Goal: Task Accomplishment & Management: Manage account settings

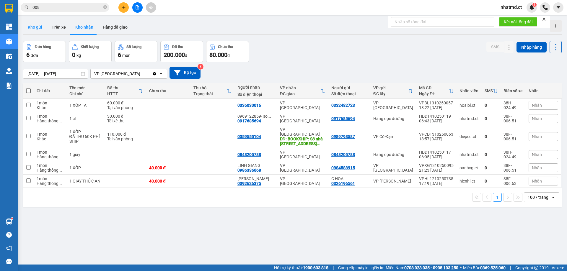
click at [39, 29] on button "Kho gửi" at bounding box center [35, 27] width 24 height 14
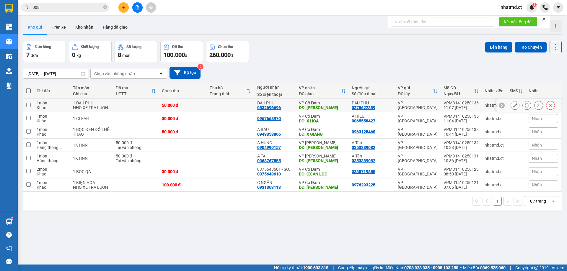
click at [135, 108] on td at bounding box center [136, 105] width 46 height 13
checkbox input "true"
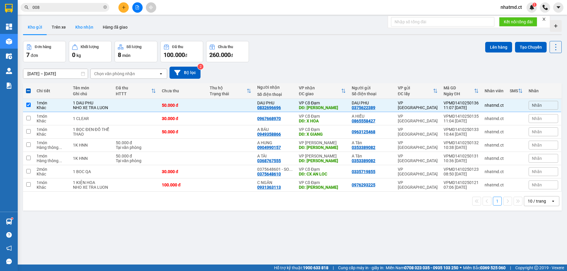
click at [77, 26] on button "Kho nhận" at bounding box center [84, 27] width 27 height 14
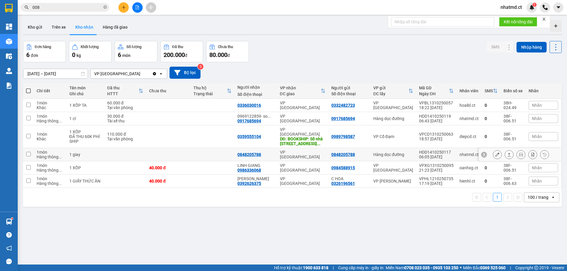
click at [277, 150] on td "VP [GEOGRAPHIC_DATA]" at bounding box center [302, 154] width 51 height 13
checkbox input "true"
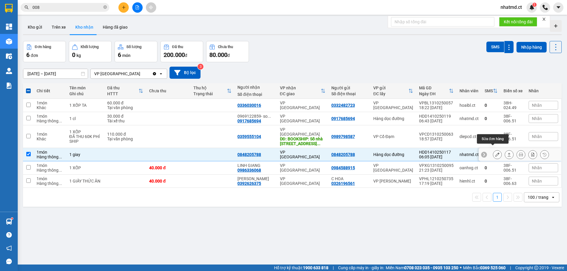
click at [493, 150] on button at bounding box center [497, 155] width 8 height 10
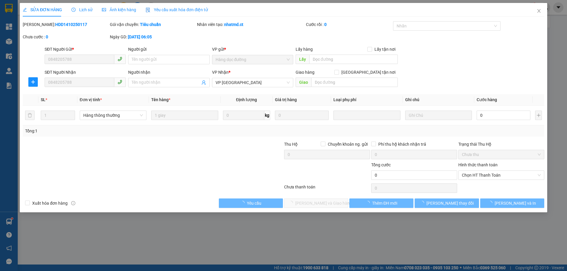
type input "0848205788"
type input "0"
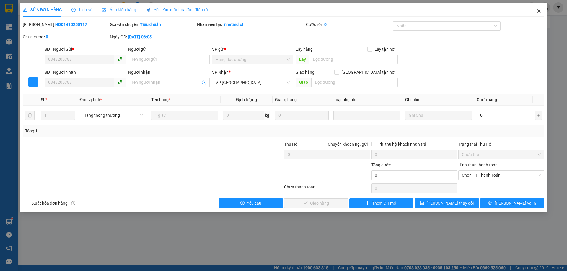
click at [541, 8] on span "Close" at bounding box center [539, 11] width 17 height 17
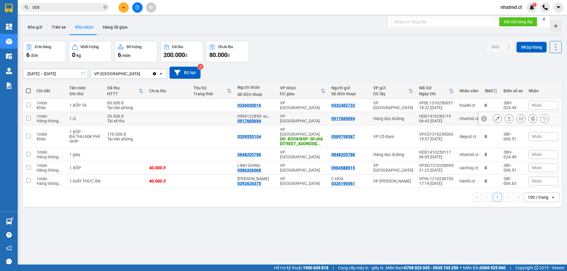
click at [155, 118] on td at bounding box center [168, 118] width 44 height 13
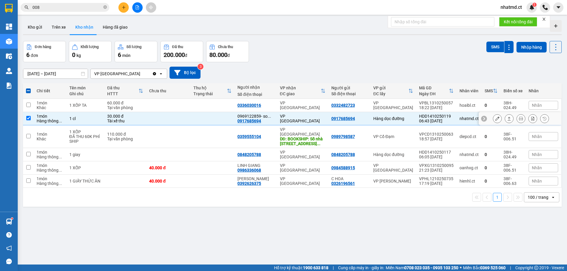
click at [176, 120] on td at bounding box center [168, 118] width 44 height 13
checkbox input "false"
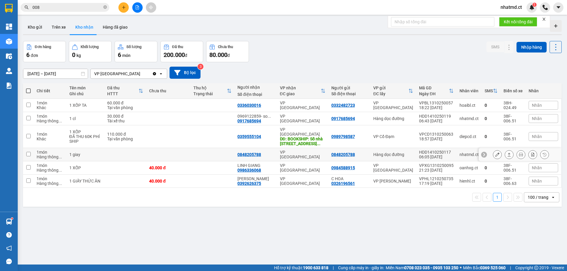
drag, startPoint x: 183, startPoint y: 150, endPoint x: 206, endPoint y: 152, distance: 22.2
click at [184, 151] on td at bounding box center [168, 154] width 44 height 13
checkbox input "true"
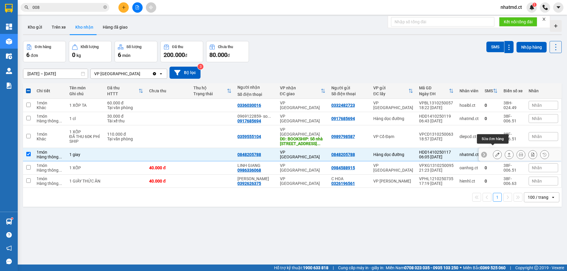
click at [493, 150] on button at bounding box center [497, 155] width 8 height 10
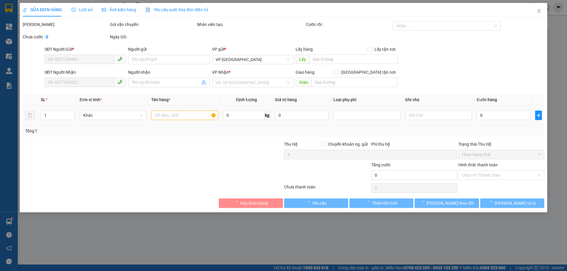
type input "0848205788"
type input "0"
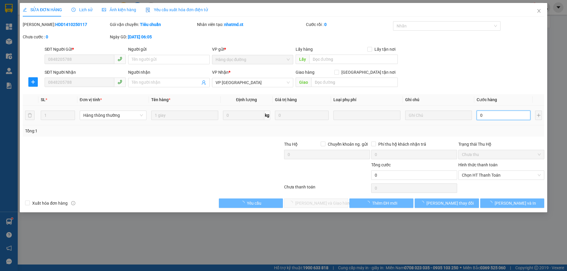
click at [489, 118] on input "0" at bounding box center [504, 115] width 54 height 9
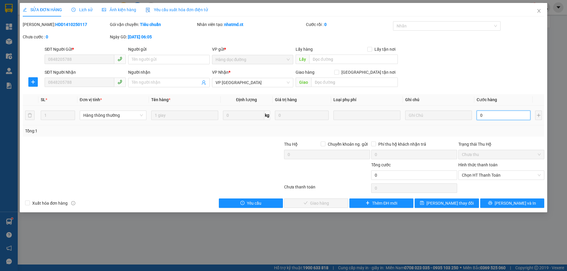
type input "3"
type input "30"
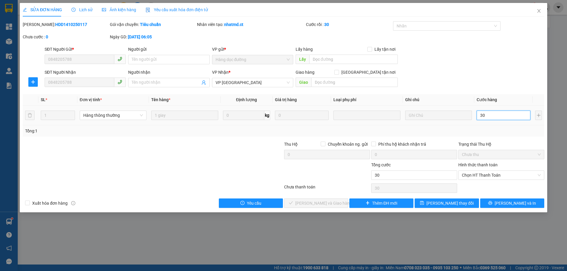
type input "30"
click at [463, 125] on td at bounding box center [438, 116] width 71 height 20
type input "30.000"
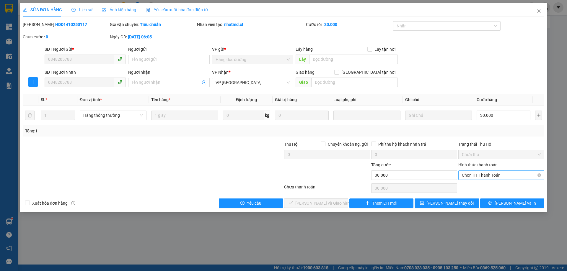
click at [496, 177] on span "Chọn HT Thanh Toán" at bounding box center [501, 175] width 79 height 9
click at [477, 173] on span "Chọn HT Thanh Toán" at bounding box center [501, 175] width 79 height 9
click at [476, 176] on span "Chọn HT Thanh Toán" at bounding box center [501, 175] width 79 height 9
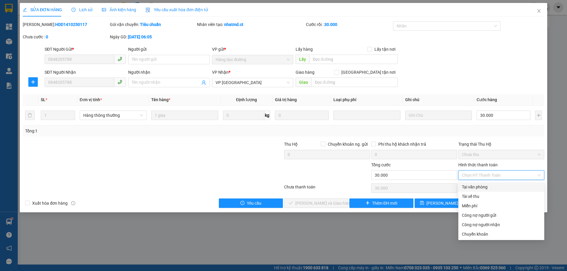
click at [482, 185] on div "Tại văn phòng" at bounding box center [501, 187] width 79 height 6
type input "0"
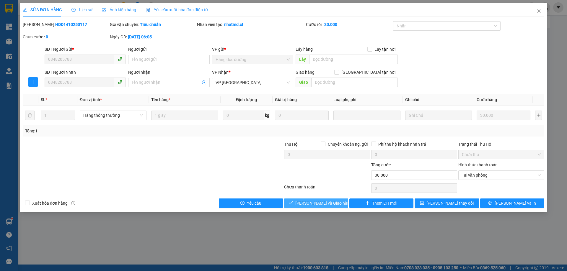
click at [291, 203] on button "[PERSON_NAME] và Giao hàng" at bounding box center [316, 203] width 64 height 9
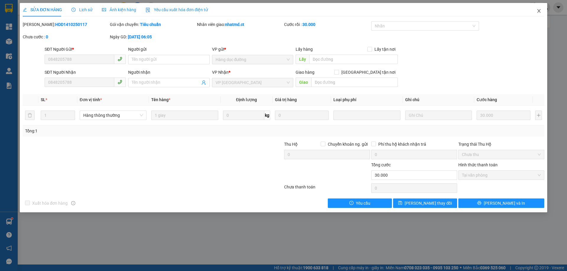
click at [541, 12] on icon "close" at bounding box center [538, 11] width 5 height 5
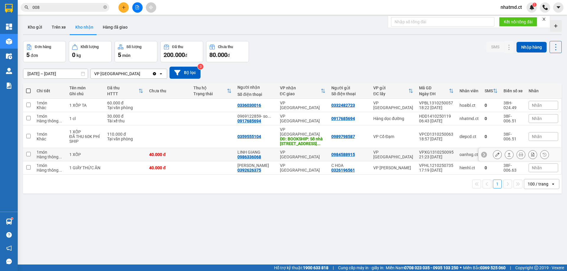
click at [206, 153] on td at bounding box center [212, 154] width 44 height 13
checkbox input "true"
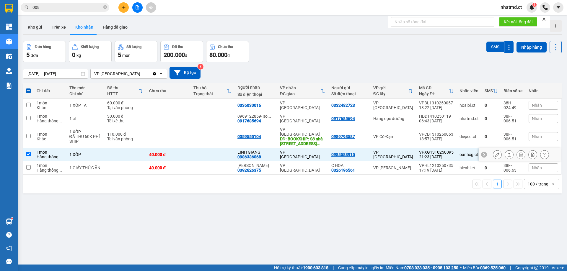
click at [495, 153] on icon at bounding box center [497, 155] width 4 height 4
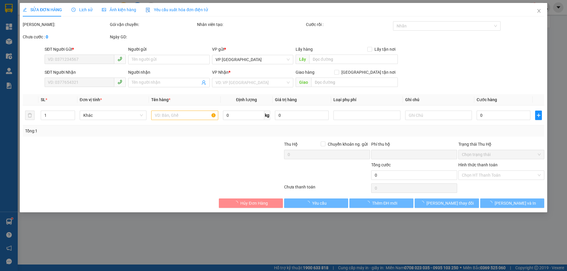
type input "0984588915"
type input "0986336068"
type input "LINH GIANG"
type input "0"
type input "40.000"
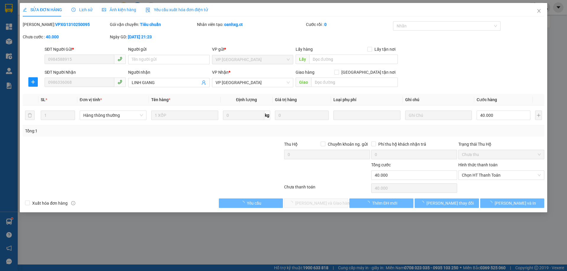
click at [484, 174] on span "Chọn HT Thanh Toán" at bounding box center [501, 175] width 79 height 9
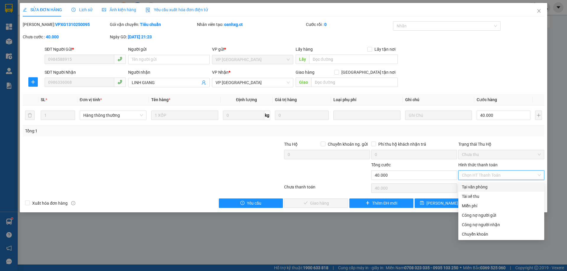
click at [470, 186] on div "Tại văn phòng" at bounding box center [501, 187] width 79 height 6
type input "0"
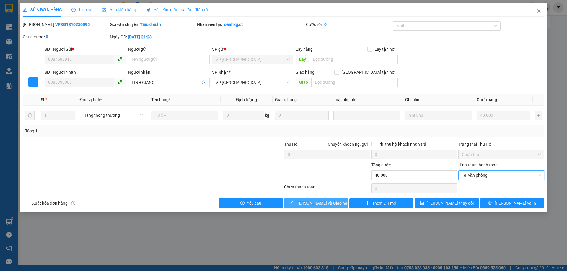
click at [325, 207] on button "[PERSON_NAME] và Giao hàng" at bounding box center [316, 203] width 64 height 9
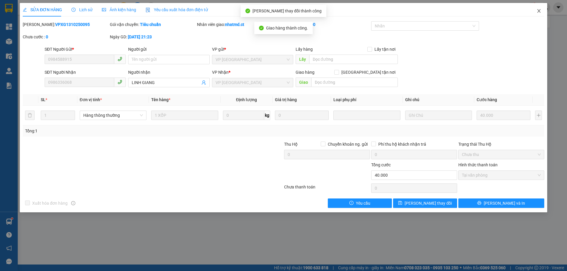
click at [542, 12] on span "Close" at bounding box center [539, 11] width 17 height 17
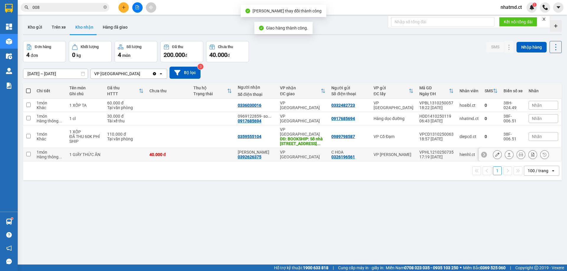
click at [196, 149] on td at bounding box center [212, 154] width 44 height 13
checkbox input "true"
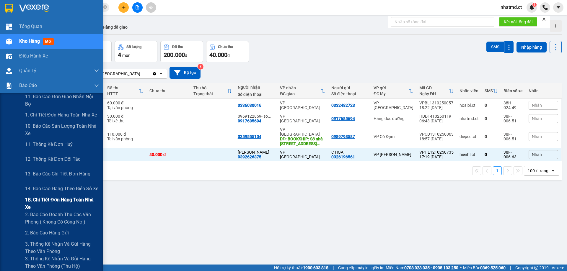
click at [44, 197] on span "1B. Chi tiết đơn hàng toàn nhà xe" at bounding box center [62, 203] width 74 height 15
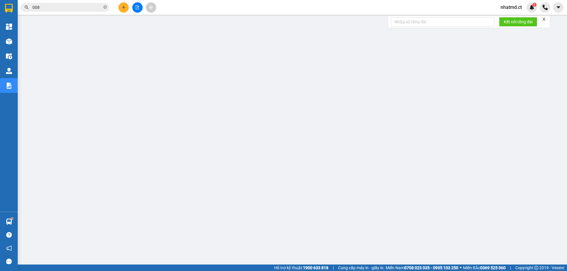
click at [128, 6] on button at bounding box center [123, 7] width 10 height 10
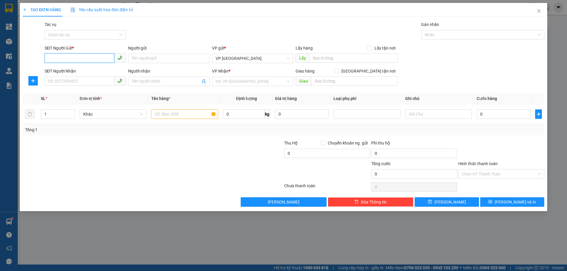
click at [92, 61] on input "SĐT Người Gửi *" at bounding box center [80, 57] width 70 height 9
click at [92, 71] on div "0868080178 - A" at bounding box center [85, 70] width 74 height 6
type input "0868080178"
type input "A"
type input "0983117165"
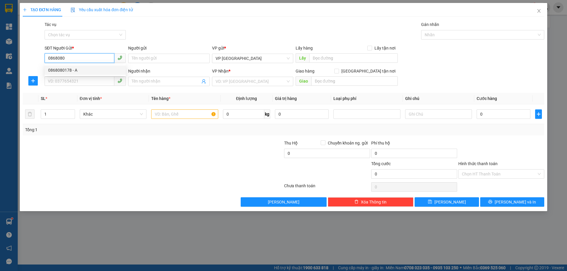
type input "C HOÀI"
type input "X LIÊN"
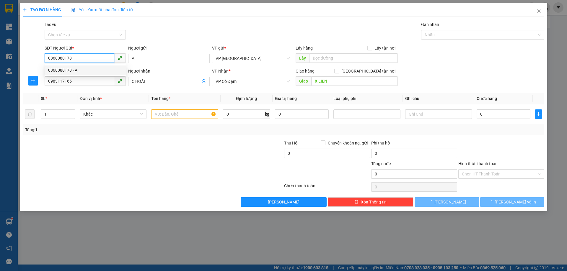
type input "40.000"
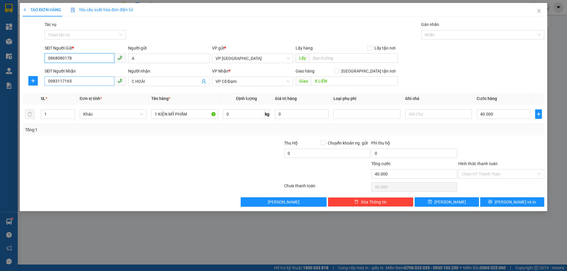
type input "0868080178"
click at [93, 82] on input "0983117165" at bounding box center [80, 80] width 70 height 9
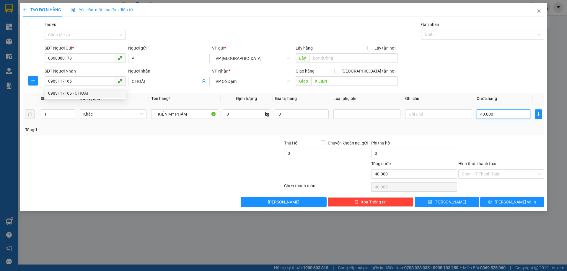
click at [516, 114] on input "40.000" at bounding box center [504, 114] width 54 height 9
type input "5"
type input "50"
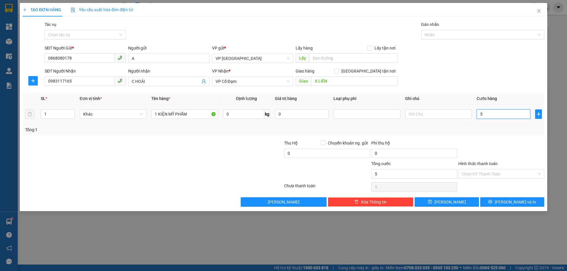
type input "50"
type input "50.000"
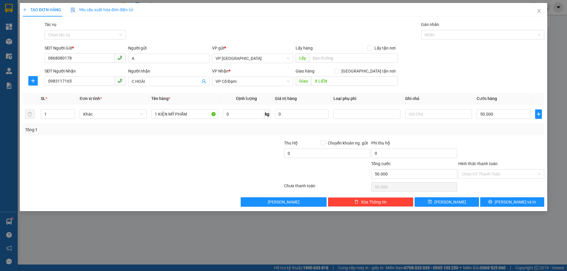
drag, startPoint x: 523, startPoint y: 137, endPoint x: 522, endPoint y: 183, distance: 46.7
click at [523, 137] on div "Transit Pickup Surcharge Ids Transit Deliver Surcharge Ids Transit Deliver Surc…" at bounding box center [283, 114] width 521 height 186
click at [521, 196] on div "Transit Pickup Surcharge Ids Transit Deliver Surcharge Ids Transit Deliver Surc…" at bounding box center [283, 114] width 521 height 186
click at [519, 201] on span "[PERSON_NAME] và In" at bounding box center [515, 202] width 41 height 6
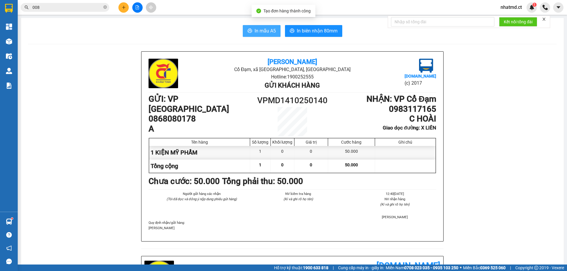
click at [248, 30] on icon "printer" at bounding box center [249, 30] width 5 height 5
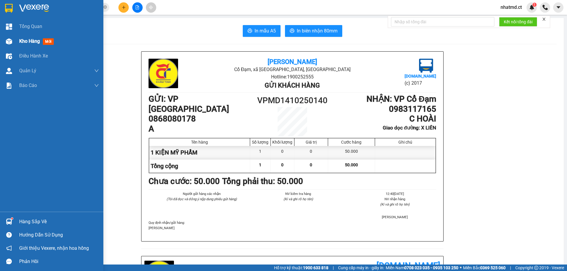
click at [26, 41] on span "Kho hàng" at bounding box center [29, 41] width 21 height 6
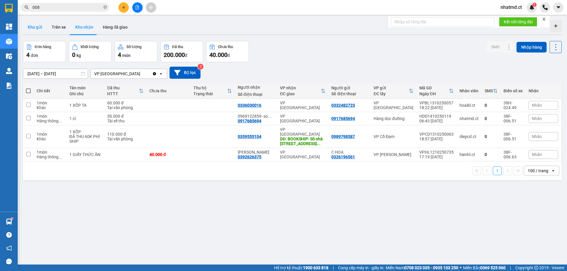
click at [31, 32] on button "Kho gửi" at bounding box center [35, 27] width 24 height 14
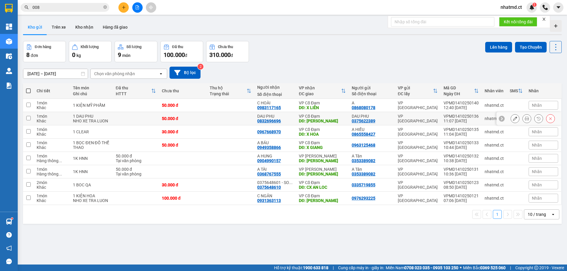
click at [92, 121] on div "NHO XE TRA LUON" at bounding box center [91, 121] width 37 height 5
checkbox input "true"
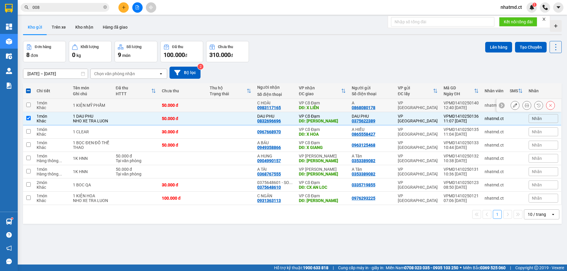
click at [62, 105] on div "1 món" at bounding box center [52, 103] width 30 height 5
checkbox input "true"
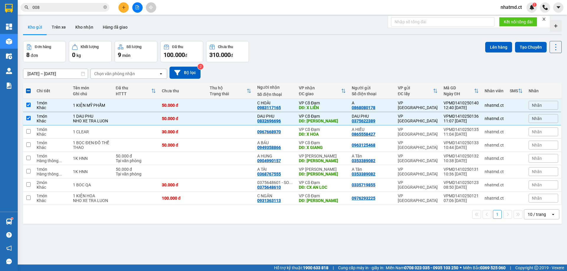
click at [28, 91] on span at bounding box center [28, 91] width 5 height 5
click at [28, 88] on input "checkbox" at bounding box center [28, 88] width 0 height 0
checkbox input "true"
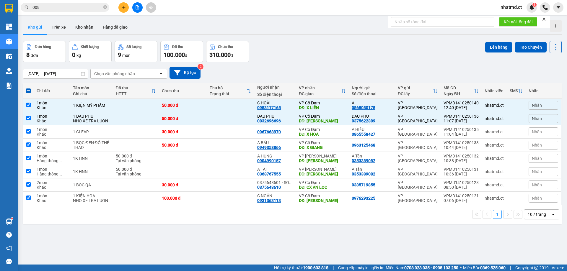
checkbox input "true"
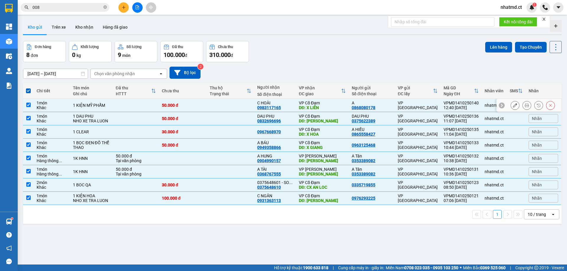
click at [69, 107] on td "1 món Khác" at bounding box center [52, 105] width 36 height 13
checkbox input "false"
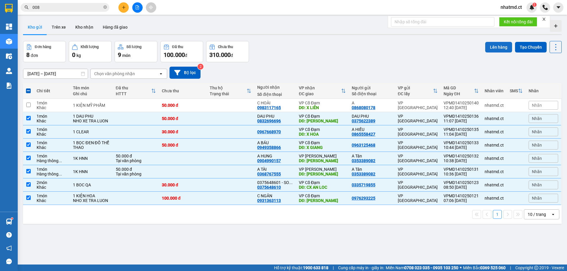
click at [490, 45] on button "Lên hàng" at bounding box center [498, 47] width 27 height 11
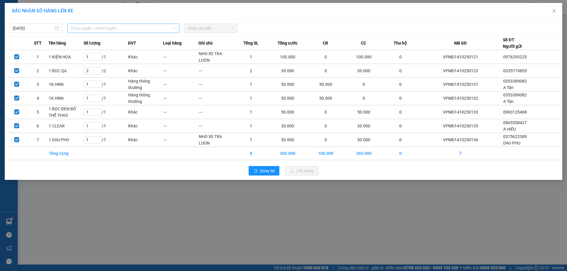
click at [135, 29] on span "Chọn tuyến - nhóm tuyến" at bounding box center [123, 28] width 105 height 9
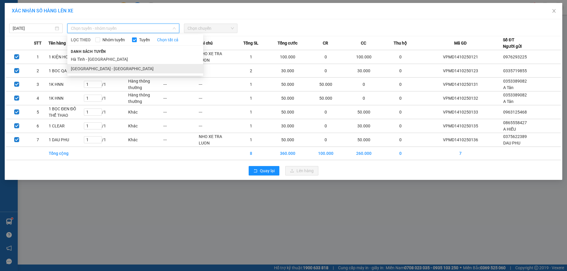
click at [137, 71] on li "[GEOGRAPHIC_DATA] - [GEOGRAPHIC_DATA]" at bounding box center [135, 68] width 136 height 9
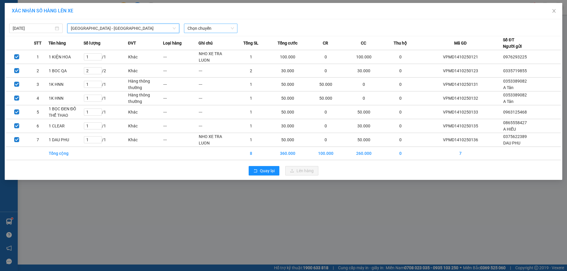
click at [223, 28] on span "Chọn chuyến" at bounding box center [210, 28] width 46 height 9
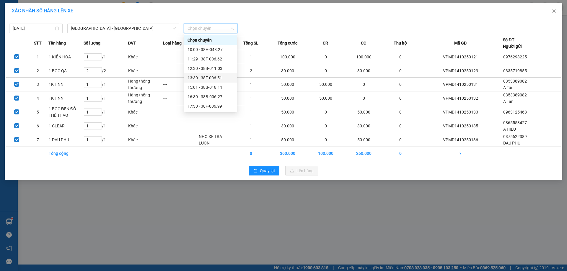
click at [216, 79] on div "13:30 - 38F-006.51" at bounding box center [210, 78] width 46 height 6
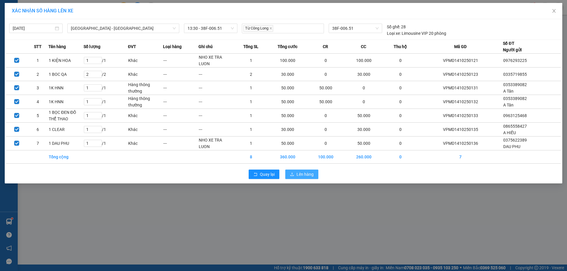
click at [307, 178] on button "Lên hàng" at bounding box center [301, 174] width 33 height 9
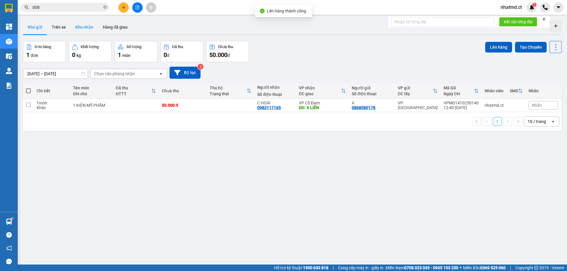
click at [86, 27] on button "Kho nhận" at bounding box center [84, 27] width 27 height 14
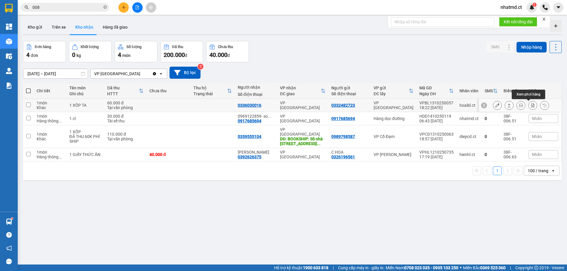
click at [531, 105] on icon at bounding box center [533, 105] width 4 height 4
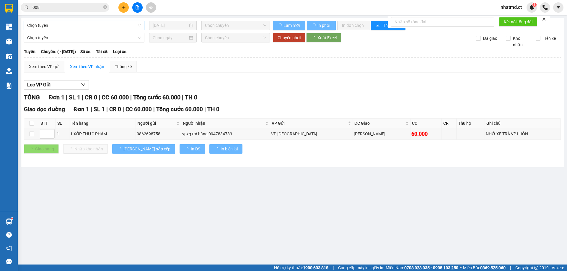
click at [118, 26] on span "Chọn tuyến" at bounding box center [84, 25] width 114 height 9
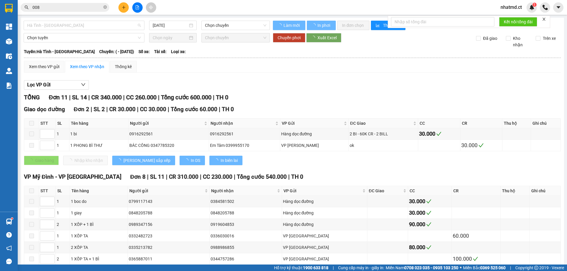
type input "[DATE]"
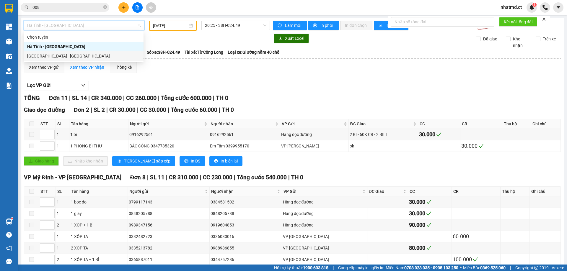
click at [87, 58] on div "[GEOGRAPHIC_DATA] - [GEOGRAPHIC_DATA]" at bounding box center [83, 56] width 113 height 6
type input "[DATE]"
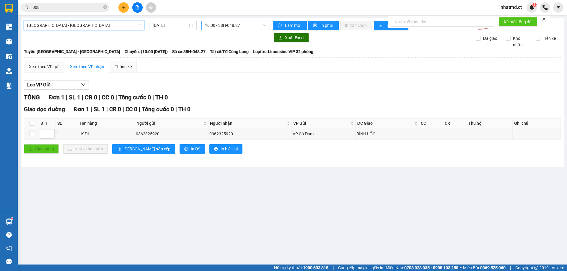
click at [215, 28] on span "10:00 - 38H-048.27" at bounding box center [235, 25] width 61 height 9
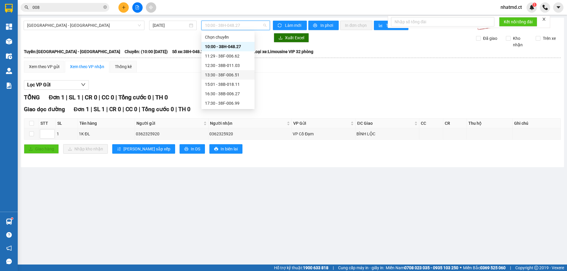
click at [223, 77] on div "13:30 - 38F-006.51" at bounding box center [228, 75] width 46 height 6
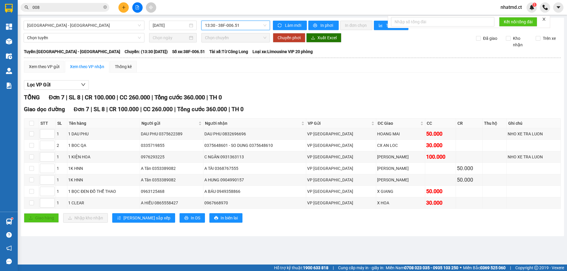
click at [28, 122] on th at bounding box center [31, 124] width 15 height 10
click at [30, 122] on input "checkbox" at bounding box center [31, 123] width 5 height 5
checkbox input "true"
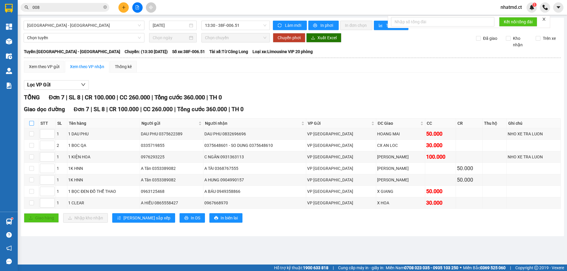
checkbox input "true"
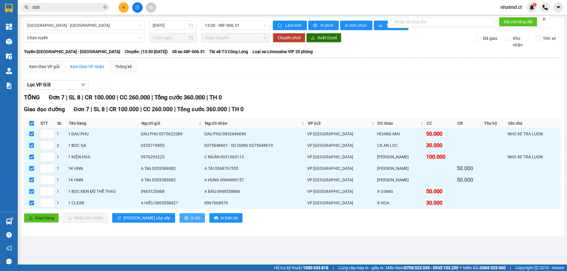
click at [191, 218] on span "In DS" at bounding box center [195, 218] width 9 height 6
click at [515, 6] on span "nhatmd.ct" at bounding box center [511, 7] width 31 height 7
click at [511, 20] on span "Đăng xuất" at bounding box center [517, 18] width 25 height 6
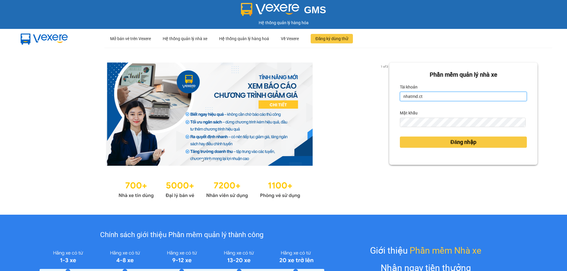
click at [425, 95] on input "nhatmd.ct" at bounding box center [463, 96] width 127 height 9
type input "linhmd.ct"
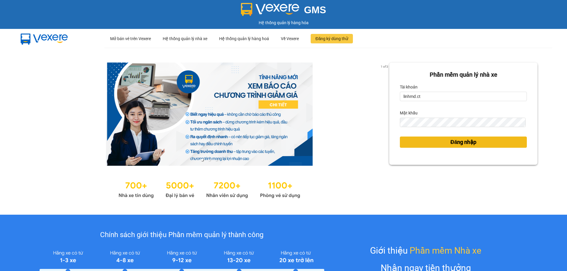
click at [450, 146] on span "Đăng nhập" at bounding box center [463, 142] width 26 height 8
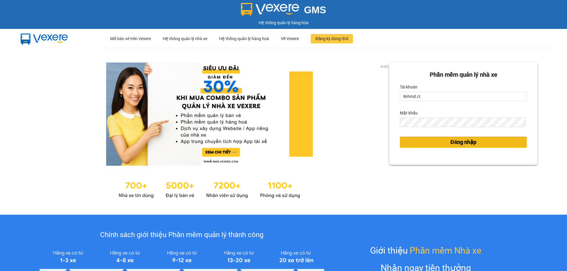
click at [450, 145] on span "Đăng nhập" at bounding box center [463, 142] width 26 height 8
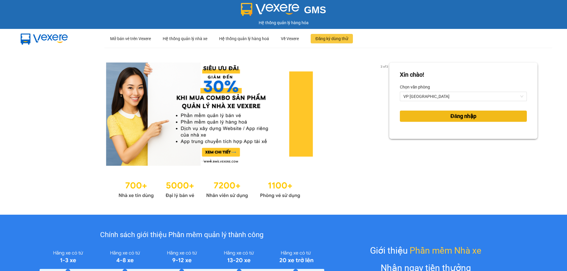
click at [436, 115] on button "Đăng nhập" at bounding box center [463, 116] width 127 height 11
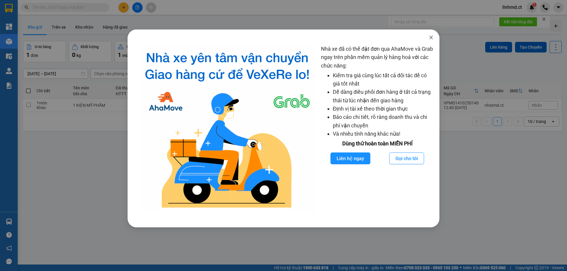
click at [431, 38] on icon "close" at bounding box center [430, 38] width 3 height 4
